Goal: Task Accomplishment & Management: Manage account settings

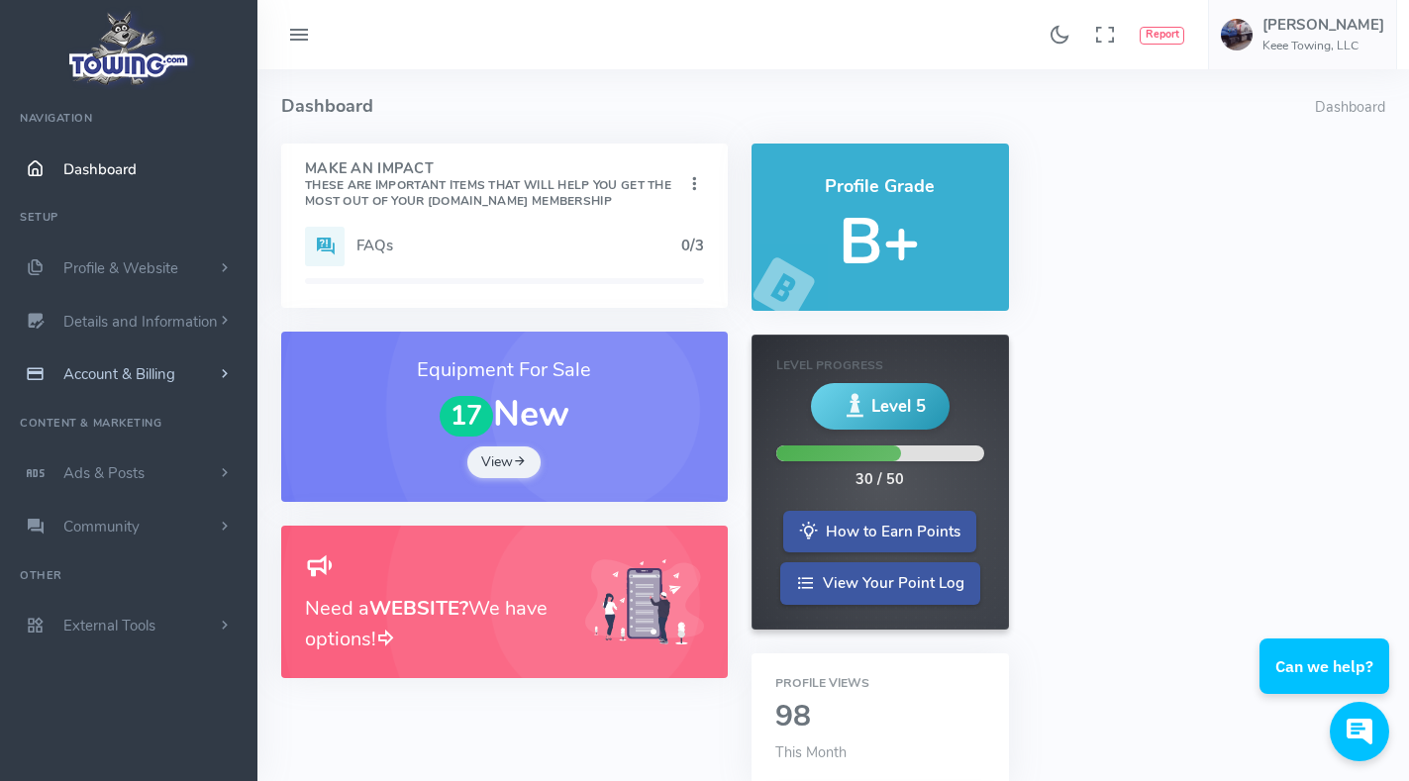
click at [105, 378] on span "Account & Billing" at bounding box center [119, 374] width 112 height 20
click at [91, 595] on link "Cancel" at bounding box center [153, 593] width 208 height 40
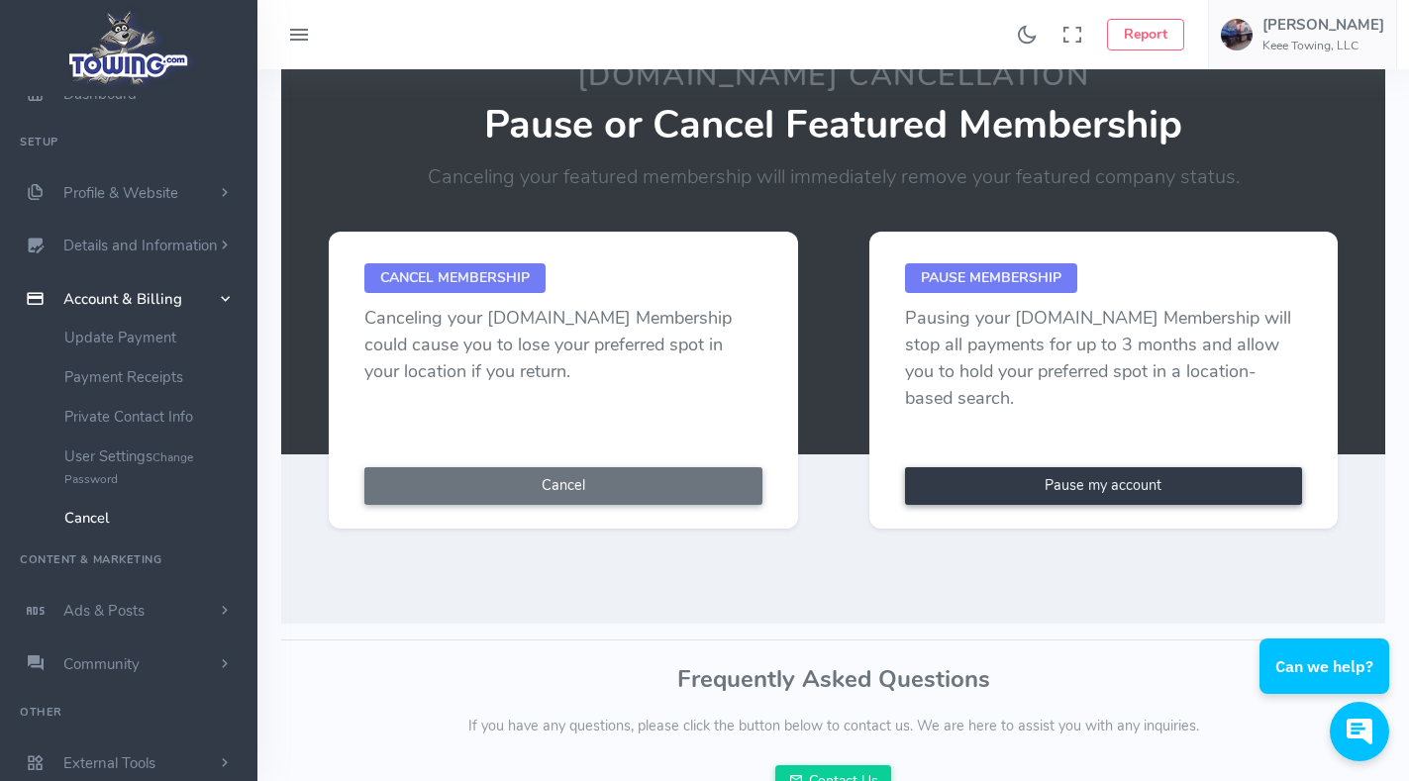
scroll to position [198, 0]
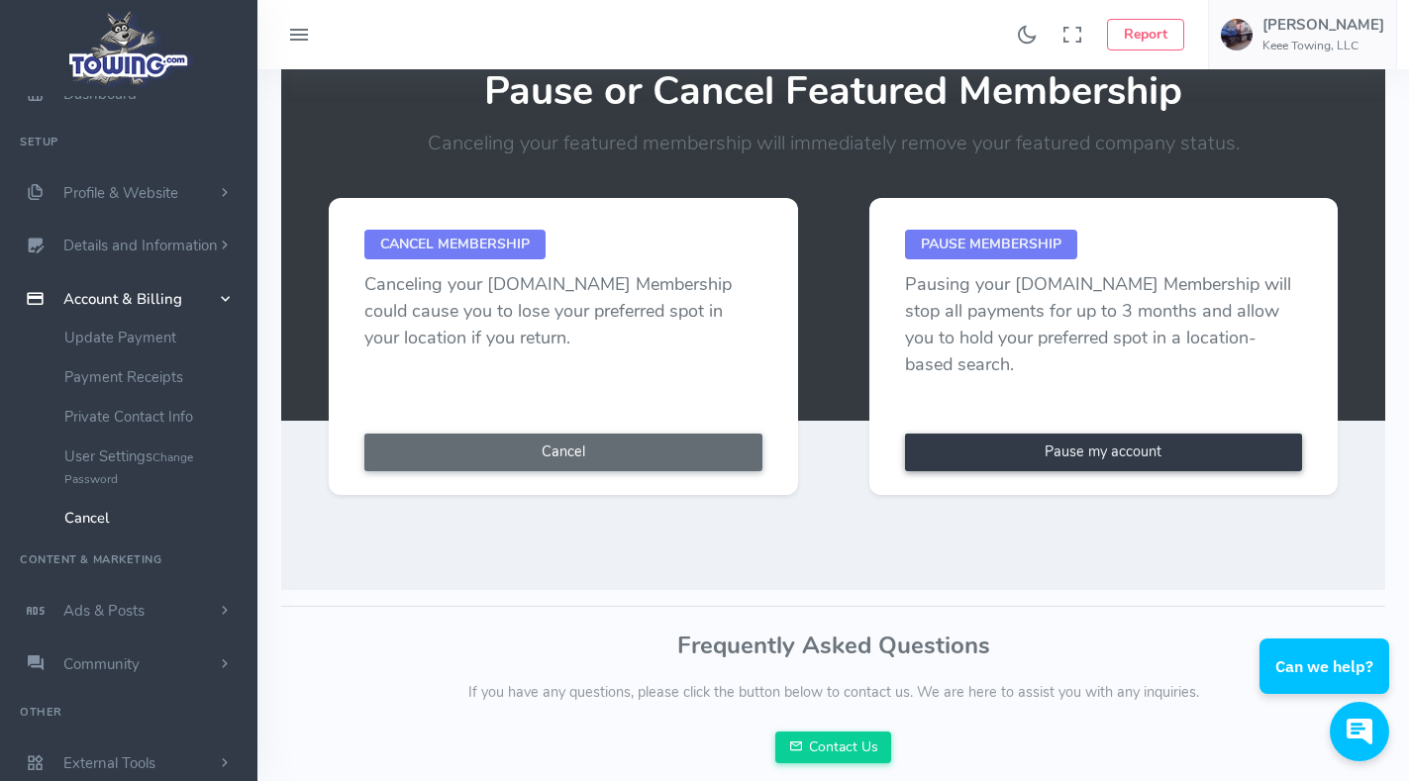
click at [512, 458] on button "Cancel" at bounding box center [563, 453] width 398 height 38
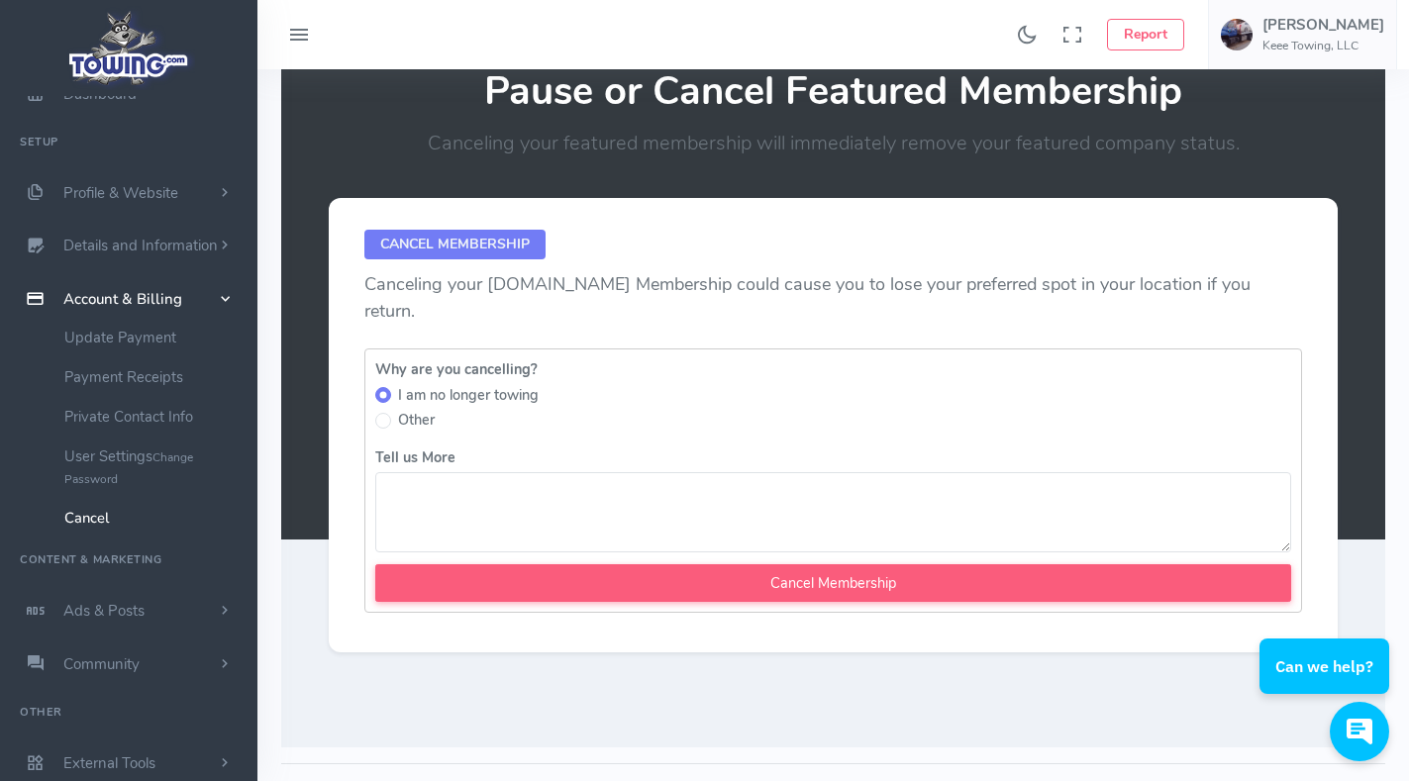
scroll to position [151, 0]
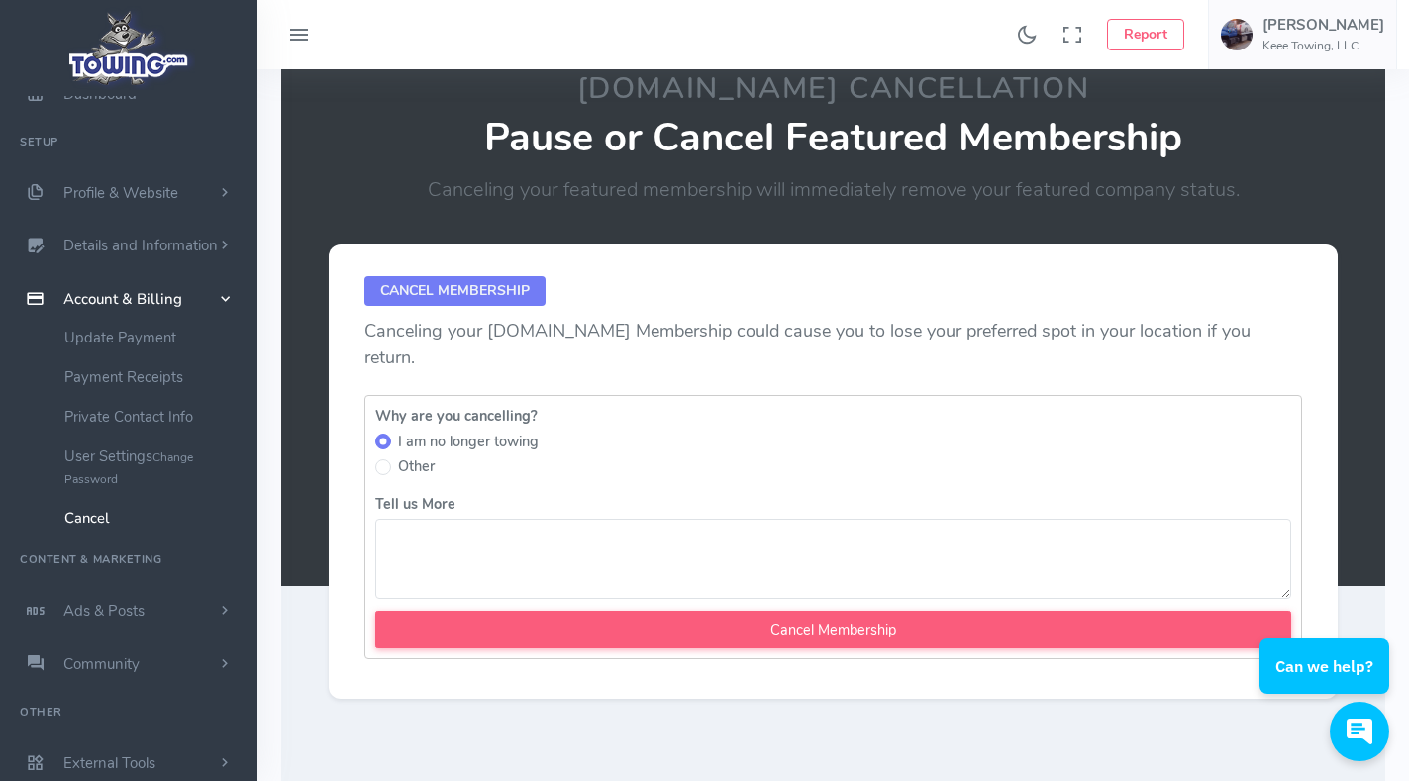
click at [409, 456] on label "Other" at bounding box center [416, 467] width 37 height 22
click at [391, 459] on input "Other" at bounding box center [383, 467] width 16 height 16
radio input "true"
click at [397, 522] on textarea "Tell us More" at bounding box center [833, 559] width 916 height 80
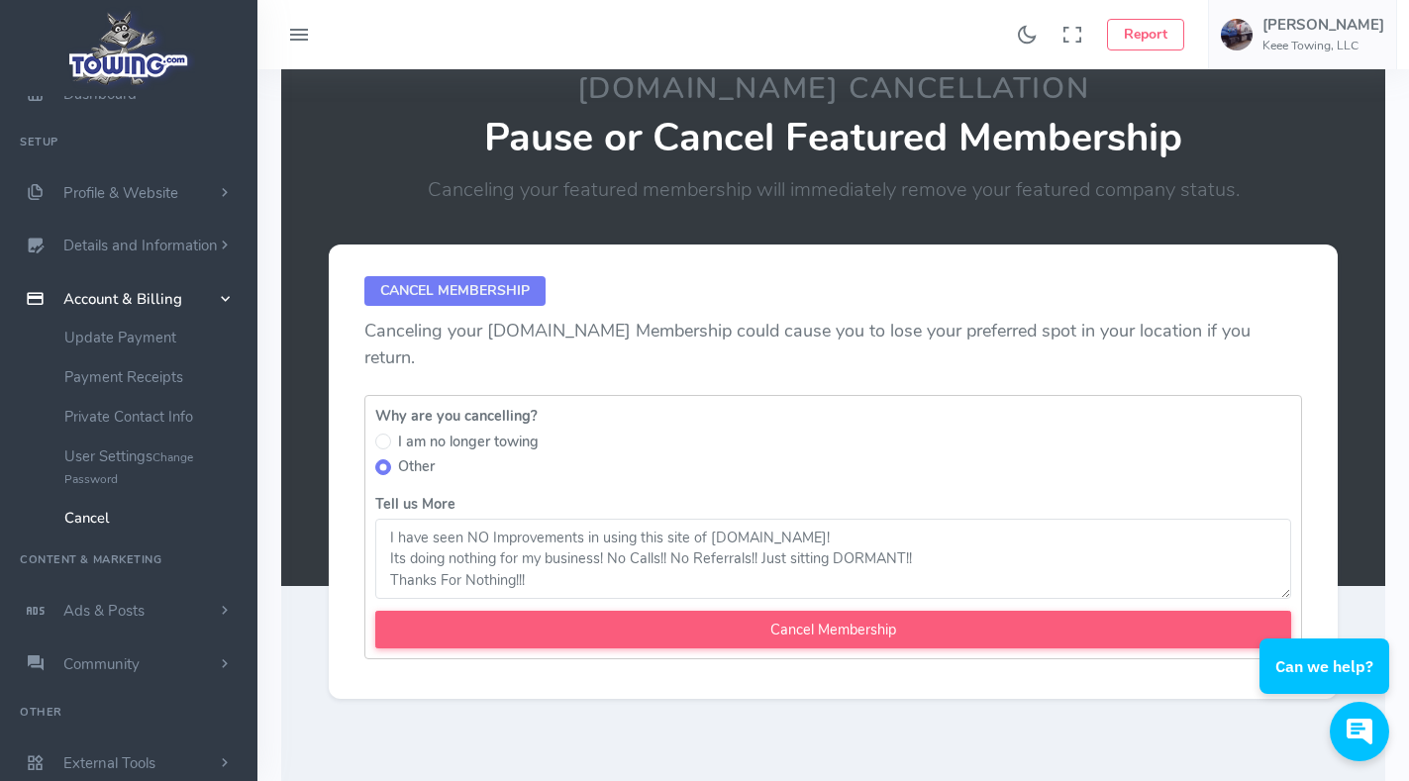
click at [542, 550] on textarea "I have seen NO Improvements in using this site of Towing.com! Its doing nothing…" at bounding box center [833, 559] width 916 height 80
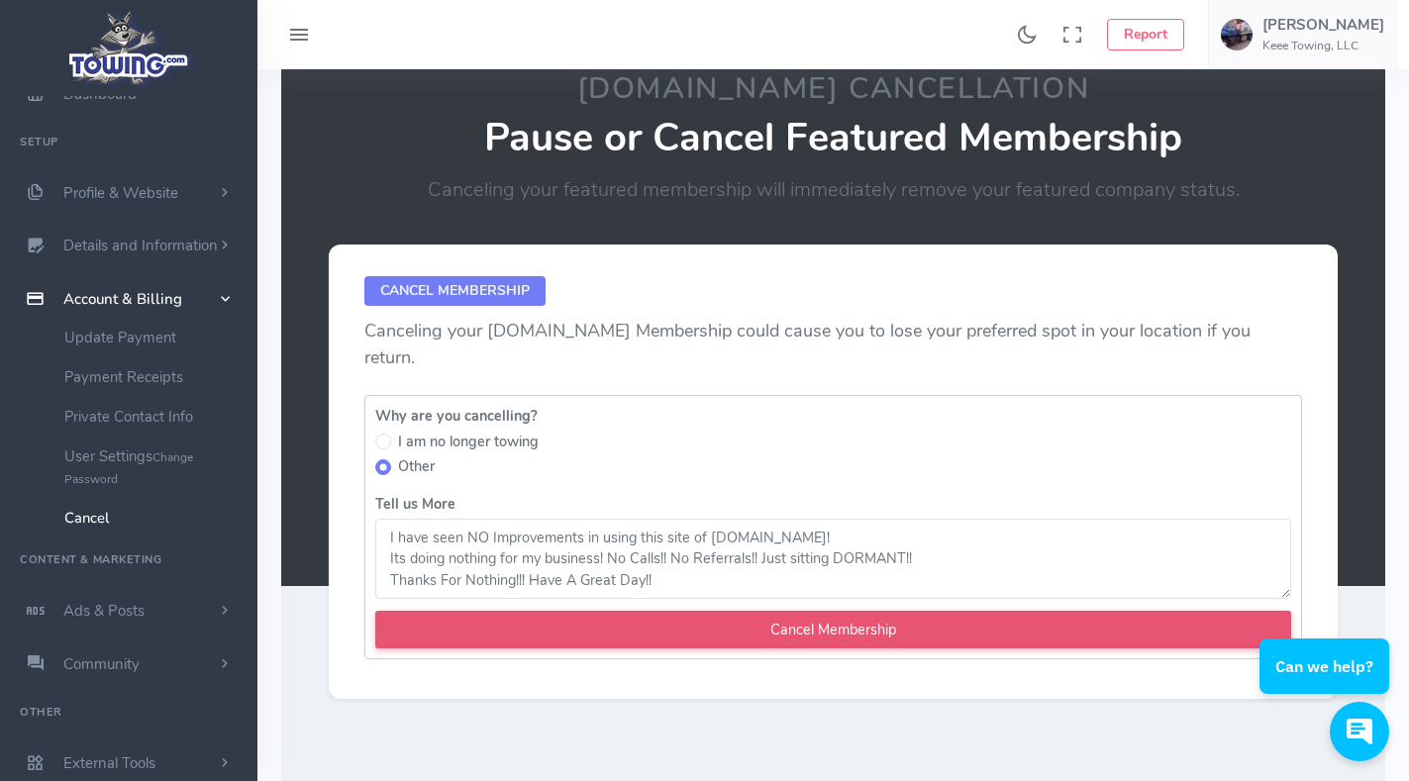
type textarea "I have seen NO Improvements in using this site of Towing.com! Its doing nothing…"
click at [912, 611] on input "Cancel Membership" at bounding box center [833, 630] width 916 height 38
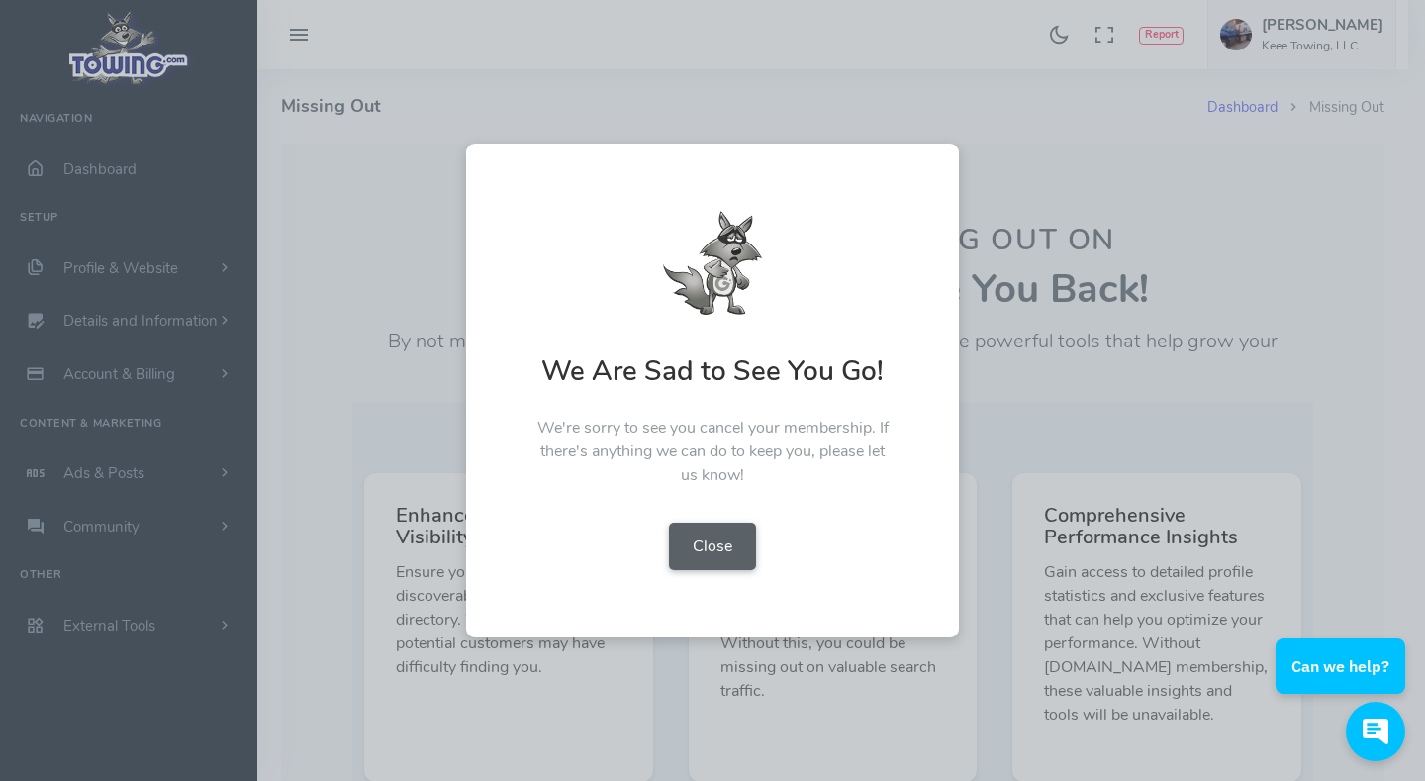
click at [729, 538] on button "Close" at bounding box center [712, 547] width 87 height 48
